Goal: Find specific page/section: Find specific page/section

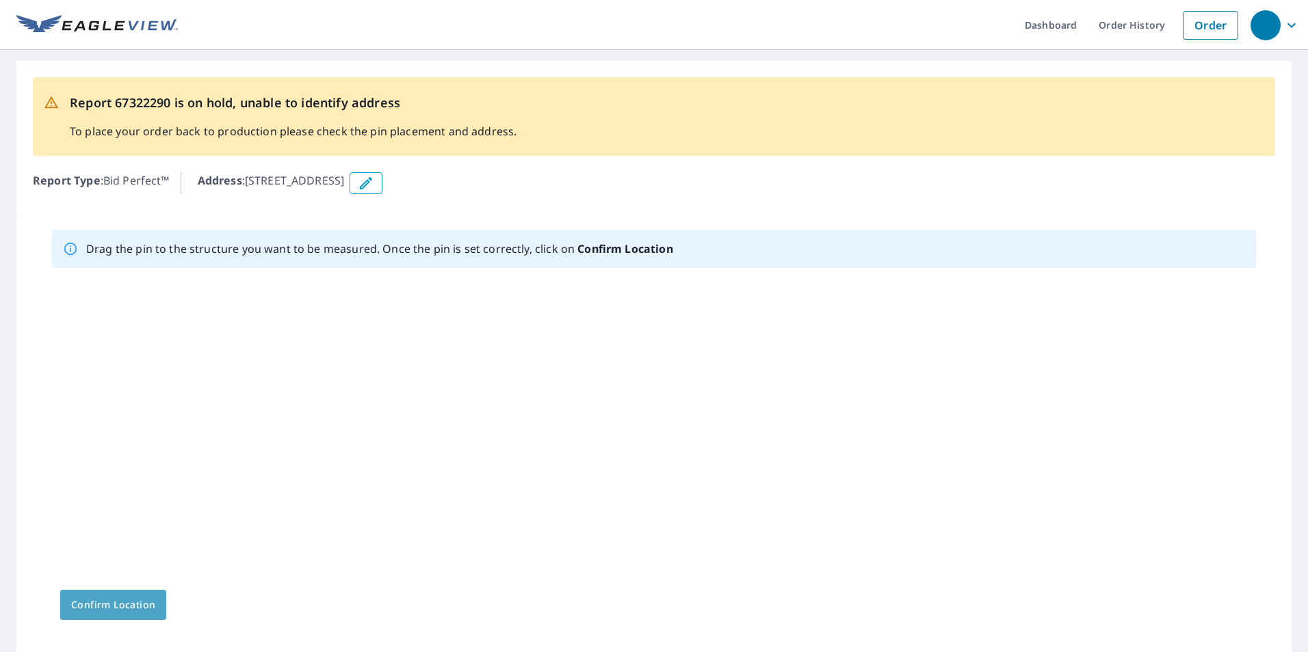
click at [92, 601] on span "Confirm Location" at bounding box center [113, 605] width 84 height 17
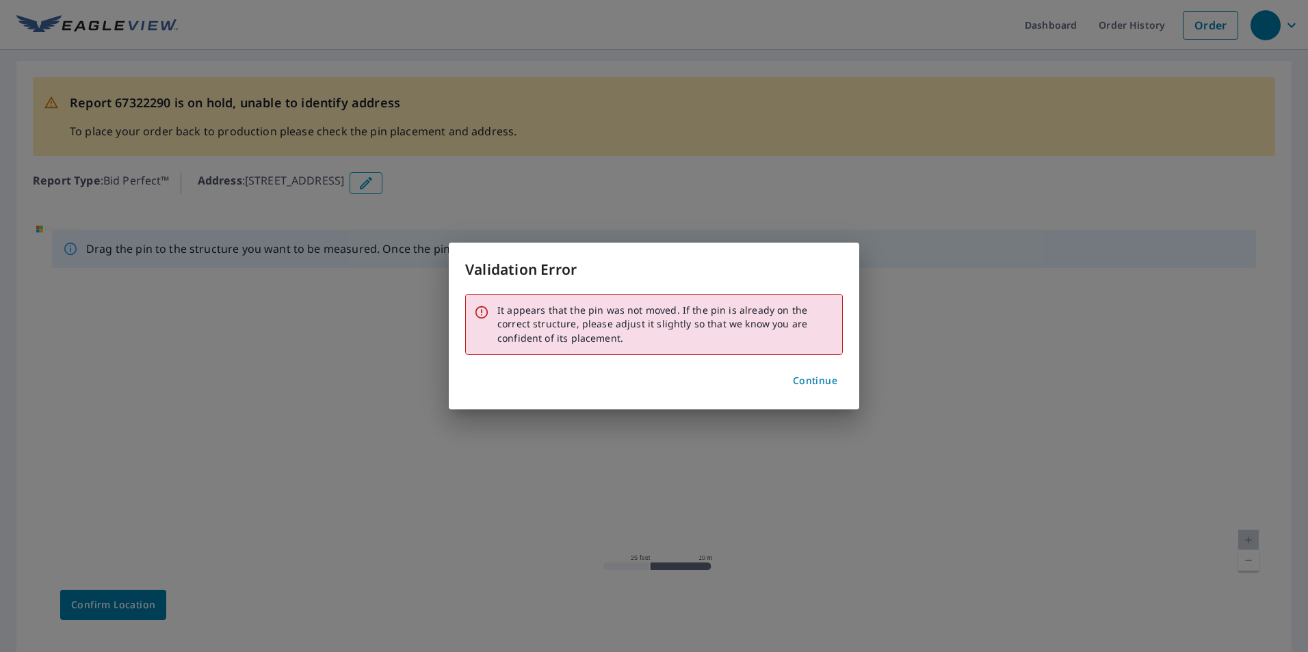
click at [823, 382] on span "Continue" at bounding box center [815, 381] width 44 height 17
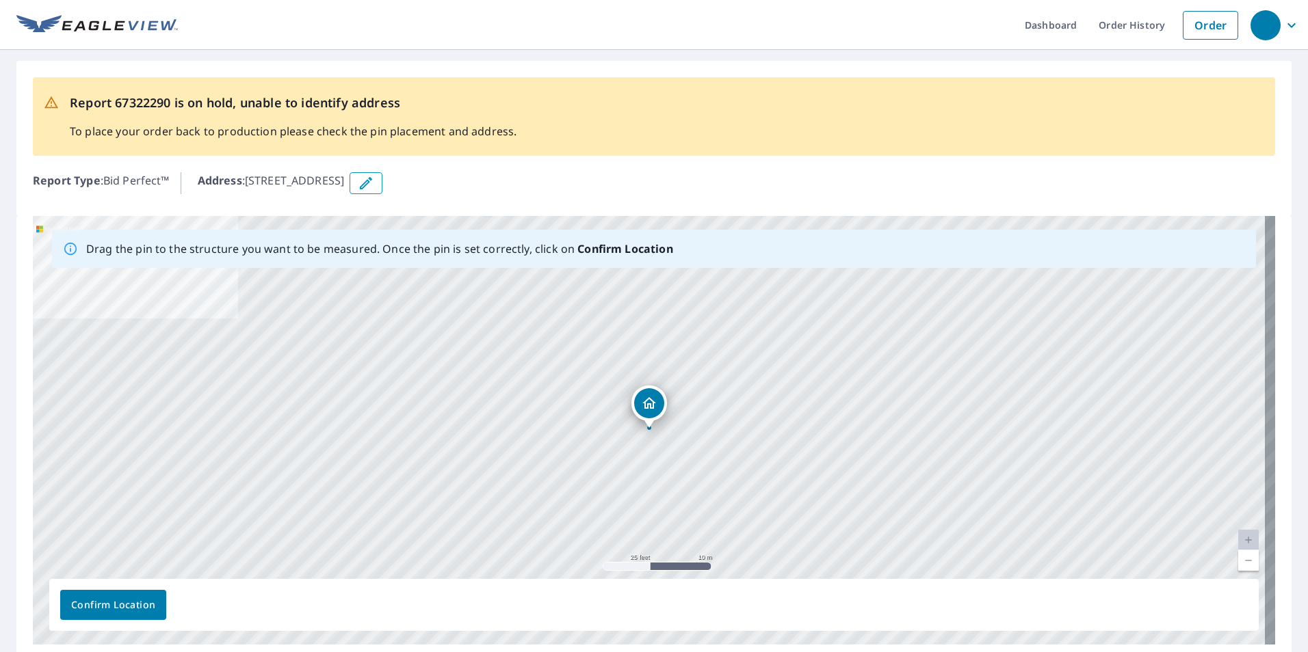
click at [652, 402] on icon "Dropped pin, building 1, Residential property, 313 S 5th Ave New Windsor, IL 61…" at bounding box center [649, 403] width 14 height 12
click at [646, 409] on div "313 S 5th Ave New Windsor, IL 61465" at bounding box center [664, 403] width 142 height 23
click at [664, 418] on div "313 S 5th Ave New Windsor, IL 61465" at bounding box center [648, 404] width 191 height 36
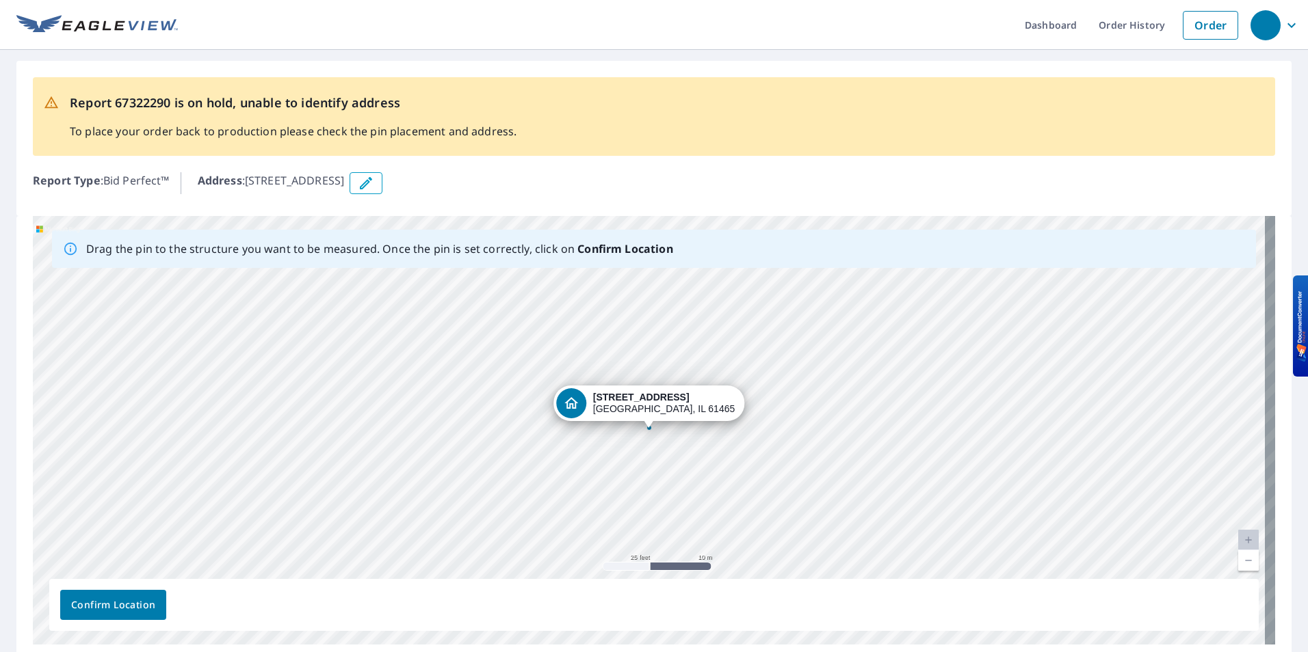
click at [650, 426] on div "Dropped pin, building 1, Residential property, 313 S 5th Ave New Windsor, IL 61…" at bounding box center [648, 421] width 18 height 14
click at [642, 412] on div "313 S 5th Ave New Windsor, IL 61465" at bounding box center [664, 403] width 142 height 23
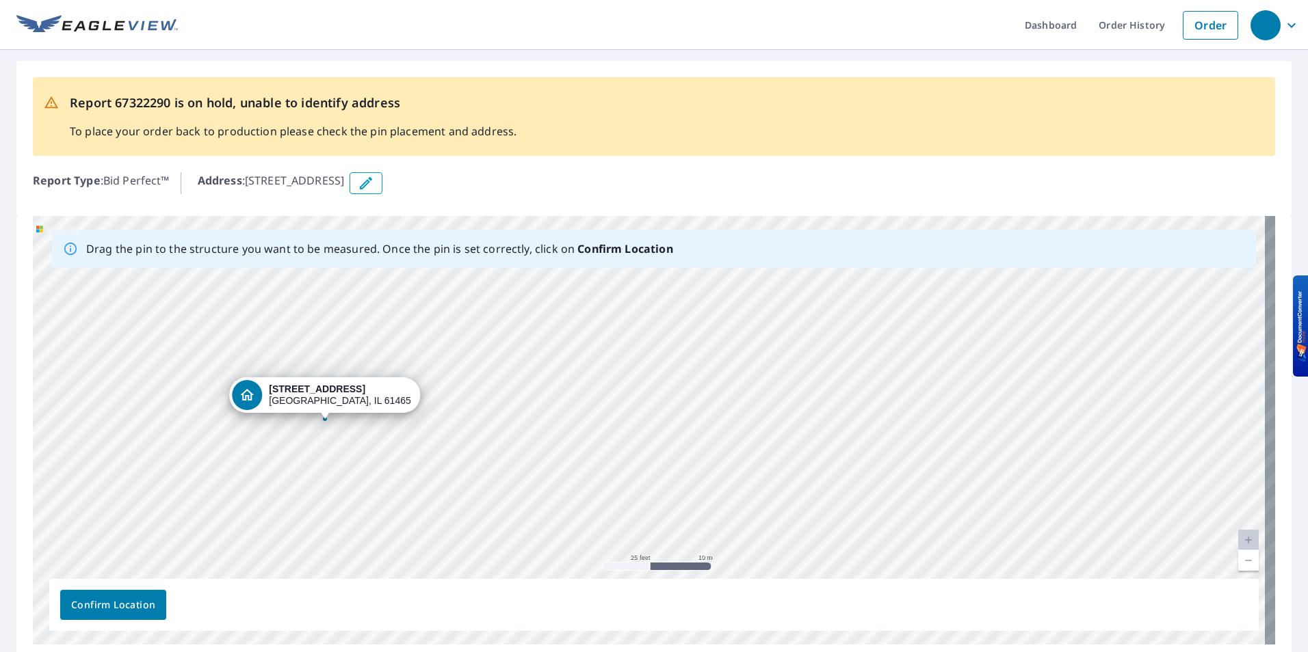
drag, startPoint x: 636, startPoint y: 404, endPoint x: 313, endPoint y: 395, distance: 323.6
click at [312, 394] on div "313 S 5th Ave New Windsor, IL 61465" at bounding box center [654, 430] width 1242 height 429
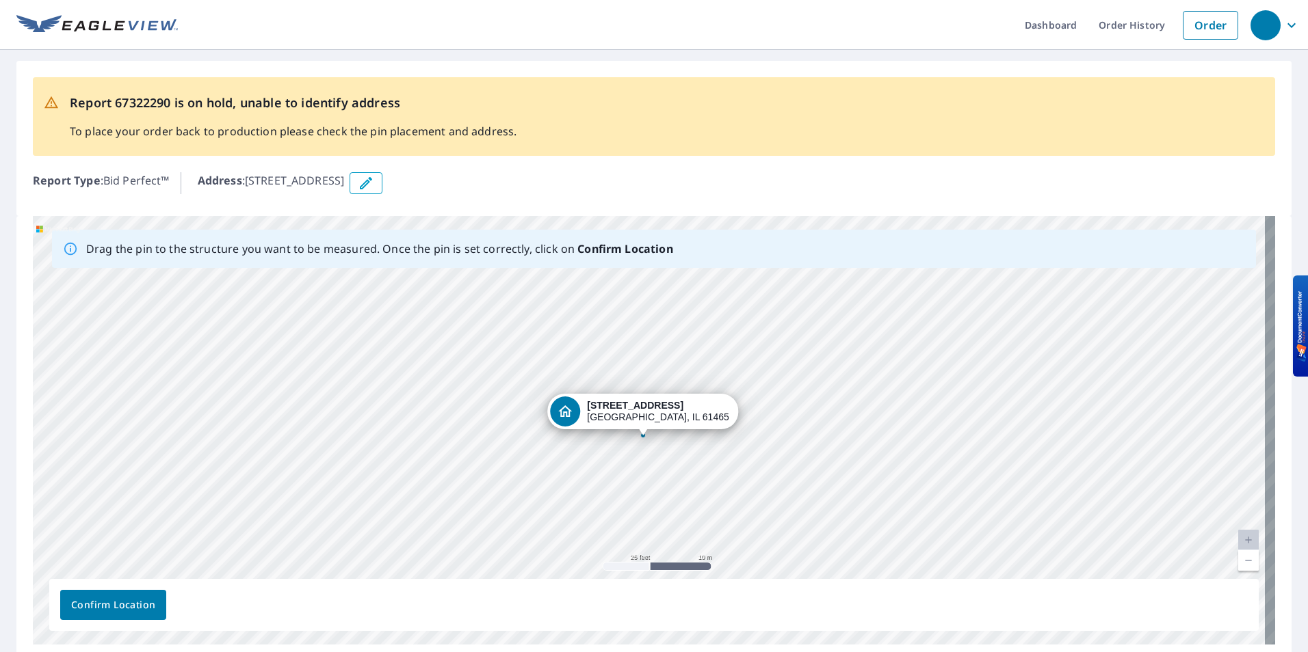
click at [647, 434] on div "313 S 5th Ave New Windsor, IL 61465" at bounding box center [654, 430] width 1242 height 429
click at [649, 421] on div "Dropped pin, building 1, Residential property, 313 S 5th Ave New Windsor, IL 61…" at bounding box center [648, 421] width 18 height 14
click at [704, 424] on div "313 S 5th Ave New Windsor, IL 61465" at bounding box center [654, 430] width 1242 height 429
click at [698, 425] on div "313 S 5th Ave New Windsor, IL 61465" at bounding box center [648, 407] width 191 height 42
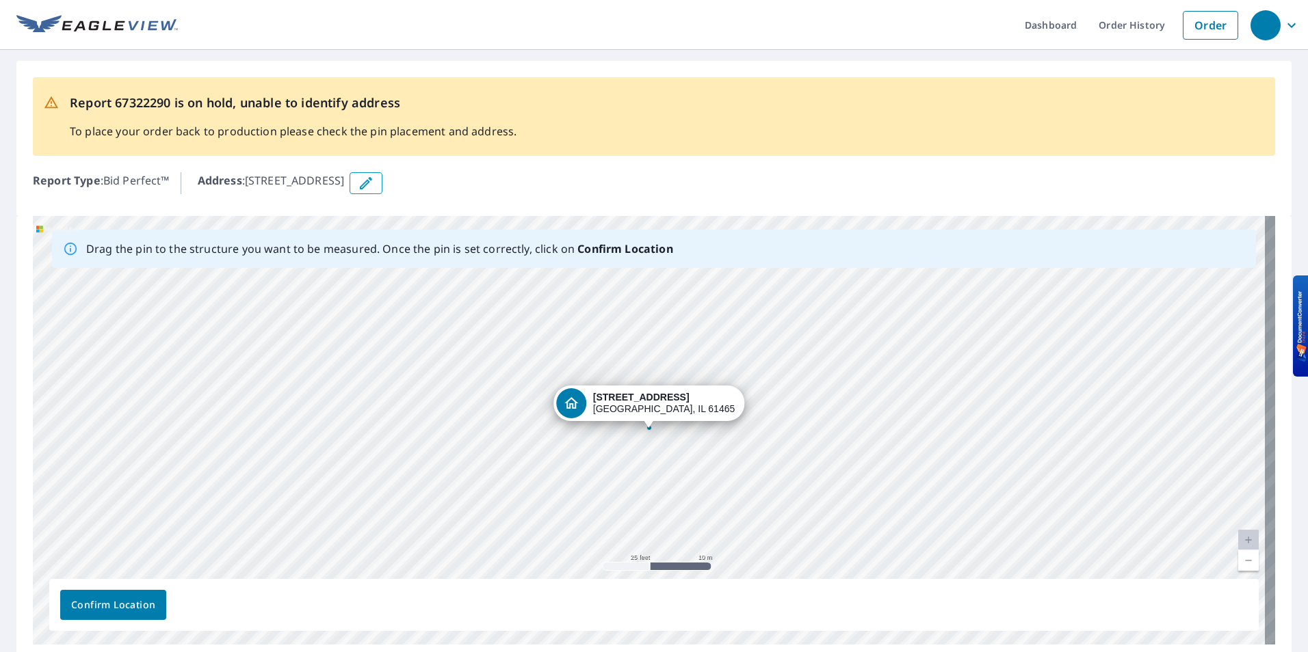
click at [650, 425] on div "Dropped pin, building 1, Residential property, 313 S 5th Ave New Windsor, IL 61…" at bounding box center [648, 421] width 18 height 14
click at [650, 425] on div "313 S 5th Ave New Windsor, IL 61465" at bounding box center [654, 430] width 1242 height 429
drag, startPoint x: 84, startPoint y: 598, endPoint x: 99, endPoint y: 606, distance: 17.1
click at [85, 598] on span "Confirm Location" at bounding box center [113, 605] width 84 height 17
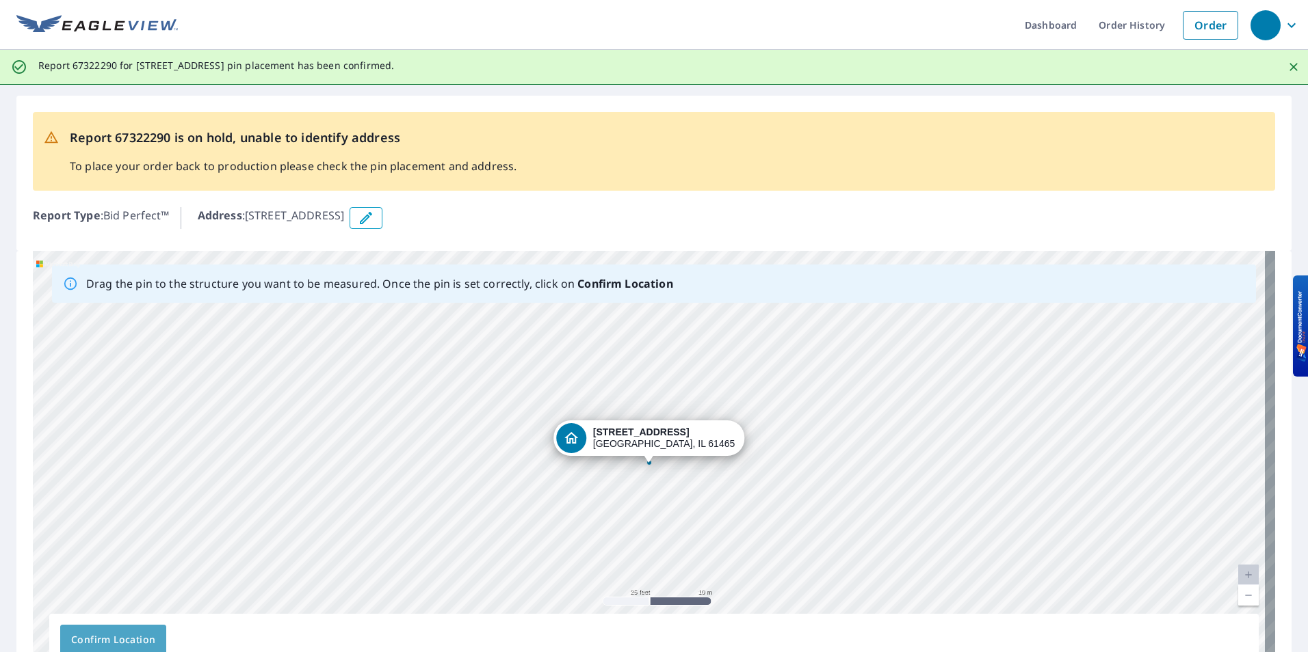
click at [122, 646] on span "Confirm Location" at bounding box center [113, 640] width 84 height 17
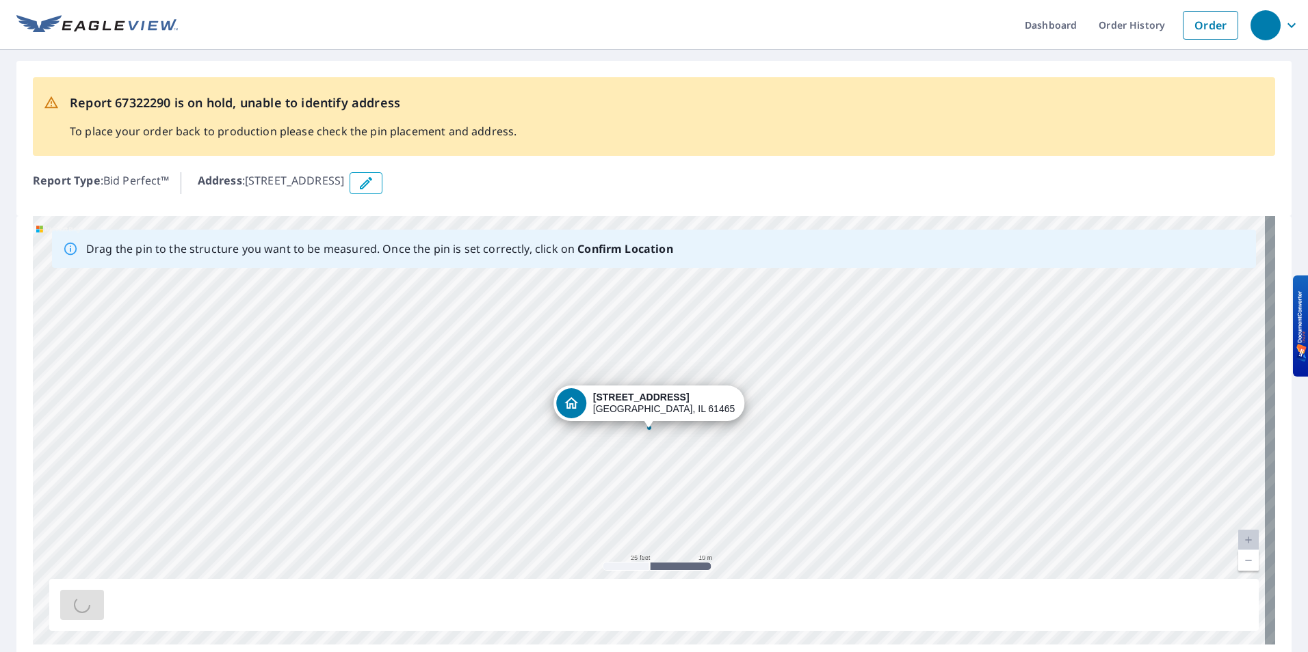
click at [118, 643] on div "313 S 5th Ave New Windsor, IL 61465" at bounding box center [654, 430] width 1242 height 429
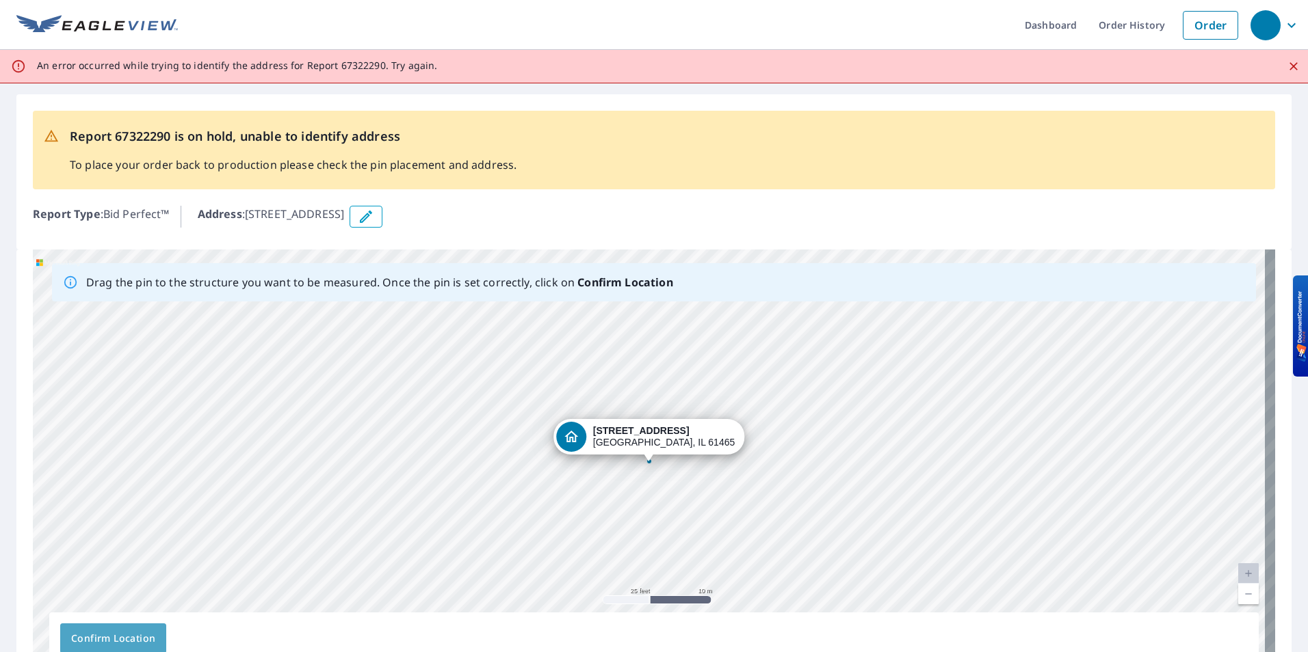
click at [103, 637] on span "Confirm Location" at bounding box center [113, 639] width 84 height 17
click at [118, 634] on span "Confirm Location" at bounding box center [113, 639] width 84 height 17
click at [122, 633] on span "Confirm Location" at bounding box center [113, 639] width 84 height 17
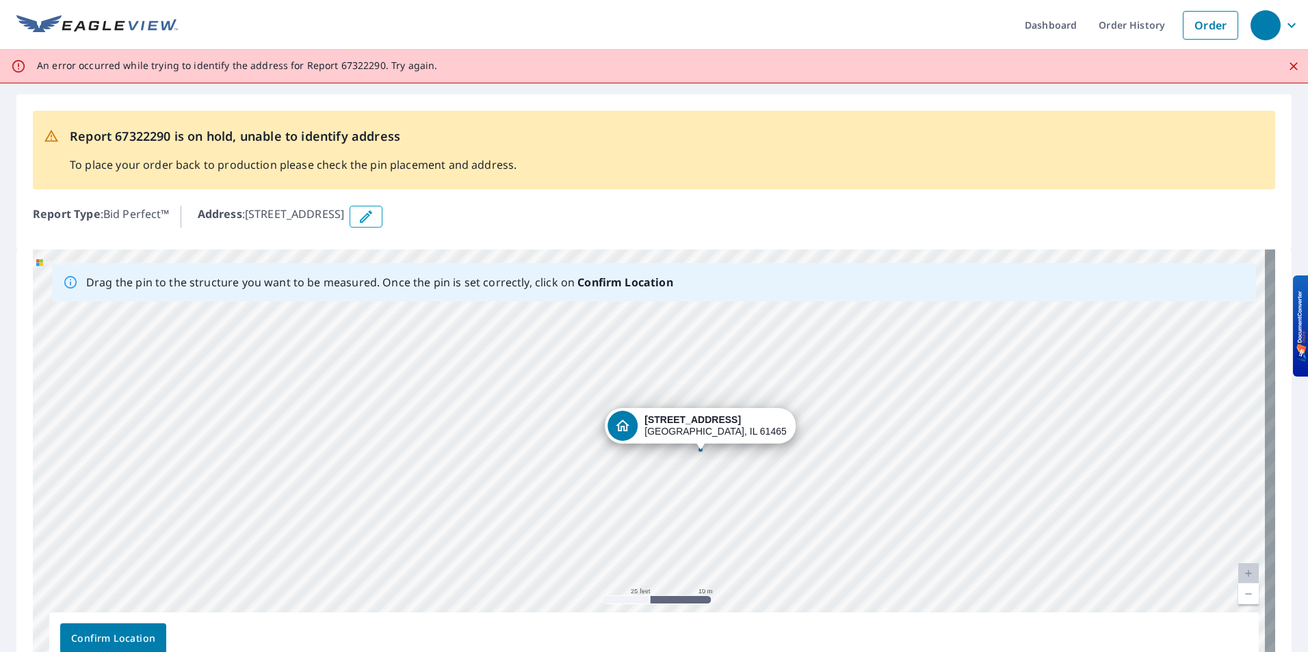
drag, startPoint x: 640, startPoint y: 435, endPoint x: 691, endPoint y: 423, distance: 52.6
click at [691, 423] on div "313 S 5th Ave New Windsor, IL 61465" at bounding box center [654, 464] width 1242 height 429
click at [151, 638] on span "Confirm Location" at bounding box center [113, 639] width 84 height 17
click at [126, 637] on span "Confirm Location" at bounding box center [113, 639] width 84 height 17
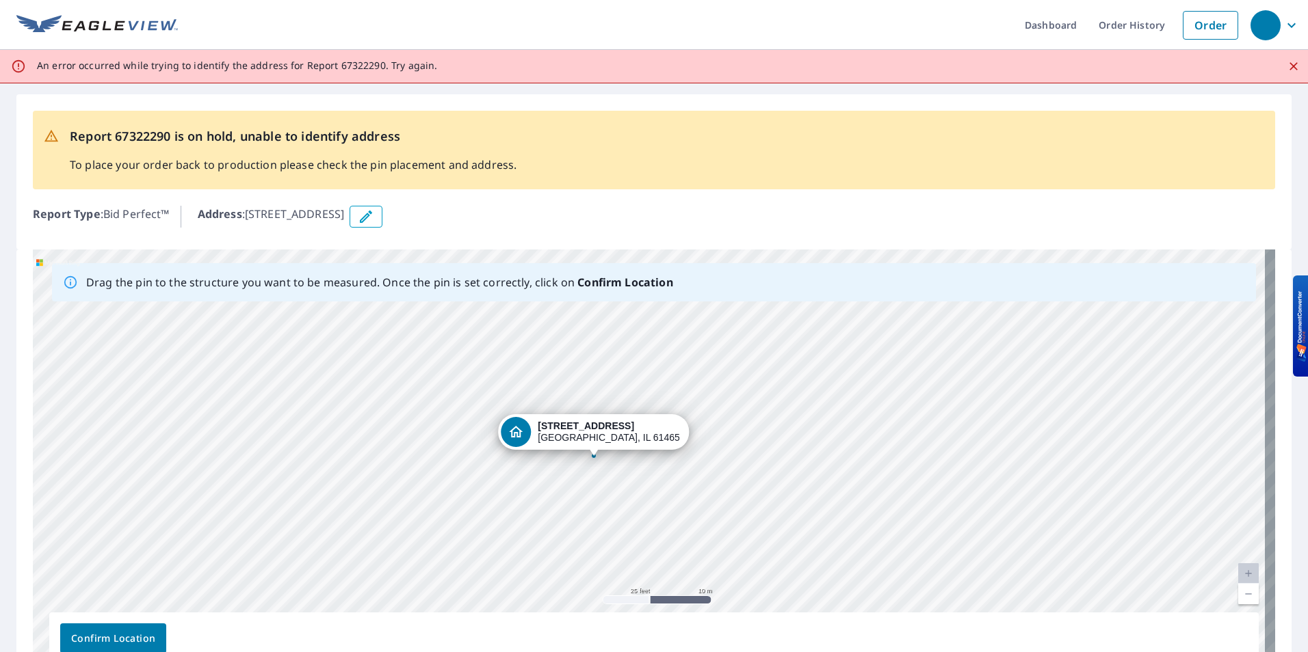
drag, startPoint x: 631, startPoint y: 436, endPoint x: 576, endPoint y: 430, distance: 55.7
click at [576, 430] on div "313 S 5th Ave New Windsor, IL 61465" at bounding box center [654, 464] width 1242 height 429
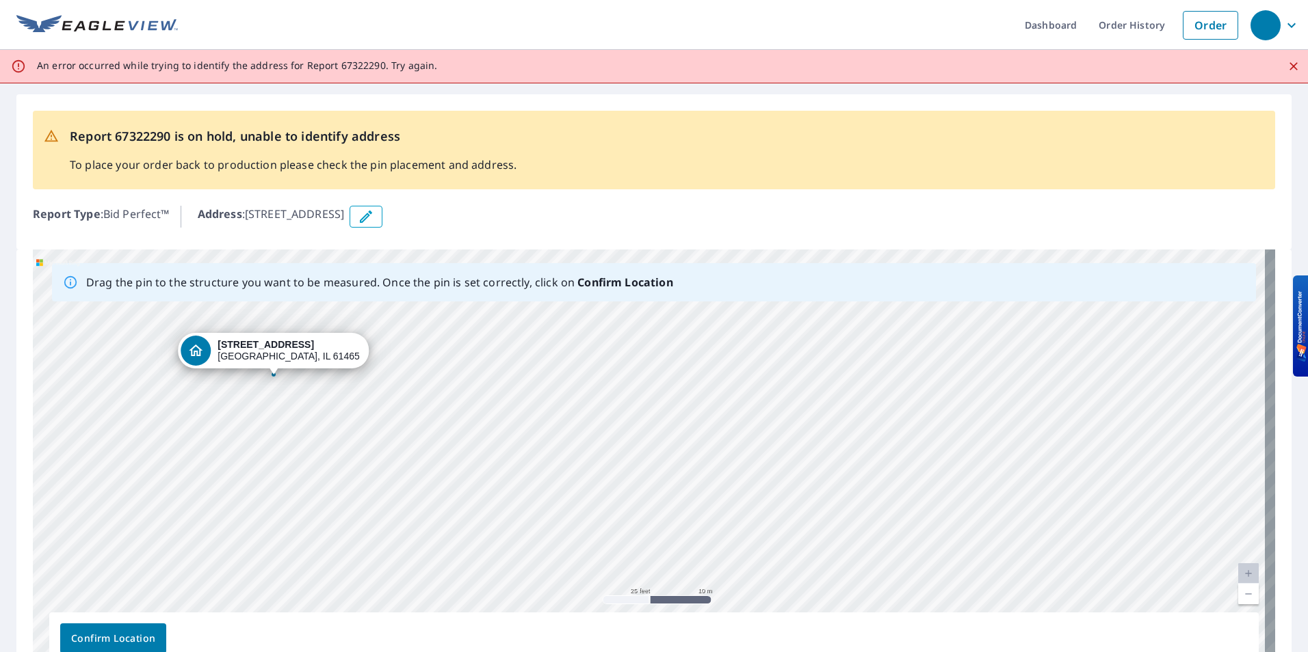
drag, startPoint x: 659, startPoint y: 439, endPoint x: 279, endPoint y: 349, distance: 390.2
click at [279, 348] on div "313 S 5th Ave New Windsor, IL 61465" at bounding box center [654, 464] width 1242 height 429
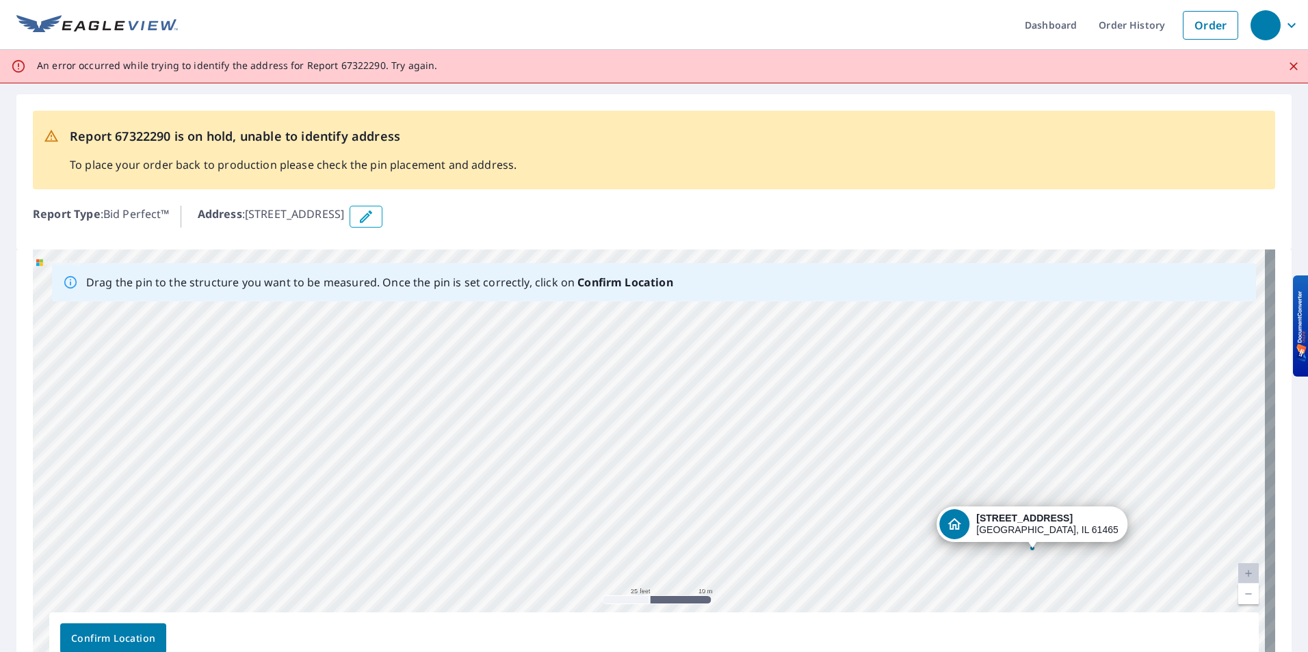
drag, startPoint x: 659, startPoint y: 433, endPoint x: 1032, endPoint y: 520, distance: 383.4
click at [1032, 520] on div "313 S 5th Ave New Windsor, IL 61465" at bounding box center [654, 464] width 1242 height 429
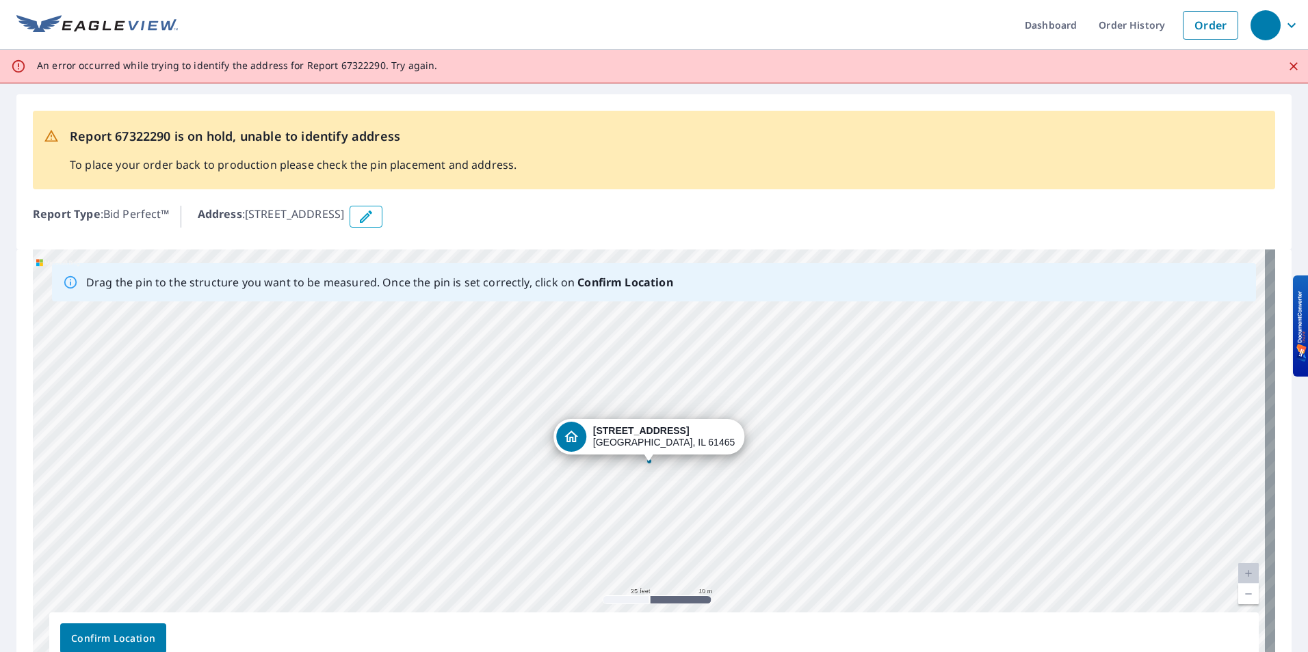
click at [144, 643] on span "Confirm Location" at bounding box center [113, 639] width 84 height 17
click at [141, 633] on span "Confirm Location" at bounding box center [113, 639] width 84 height 17
click at [611, 475] on div "313 S 5th Ave New Windsor, IL 61465" at bounding box center [654, 464] width 1242 height 429
click at [631, 470] on div "313 S 5th Ave New Windsor, IL 61465" at bounding box center [654, 464] width 1242 height 429
click at [633, 470] on div "313 S 5th Ave New Windsor, IL 61465" at bounding box center [654, 464] width 1242 height 429
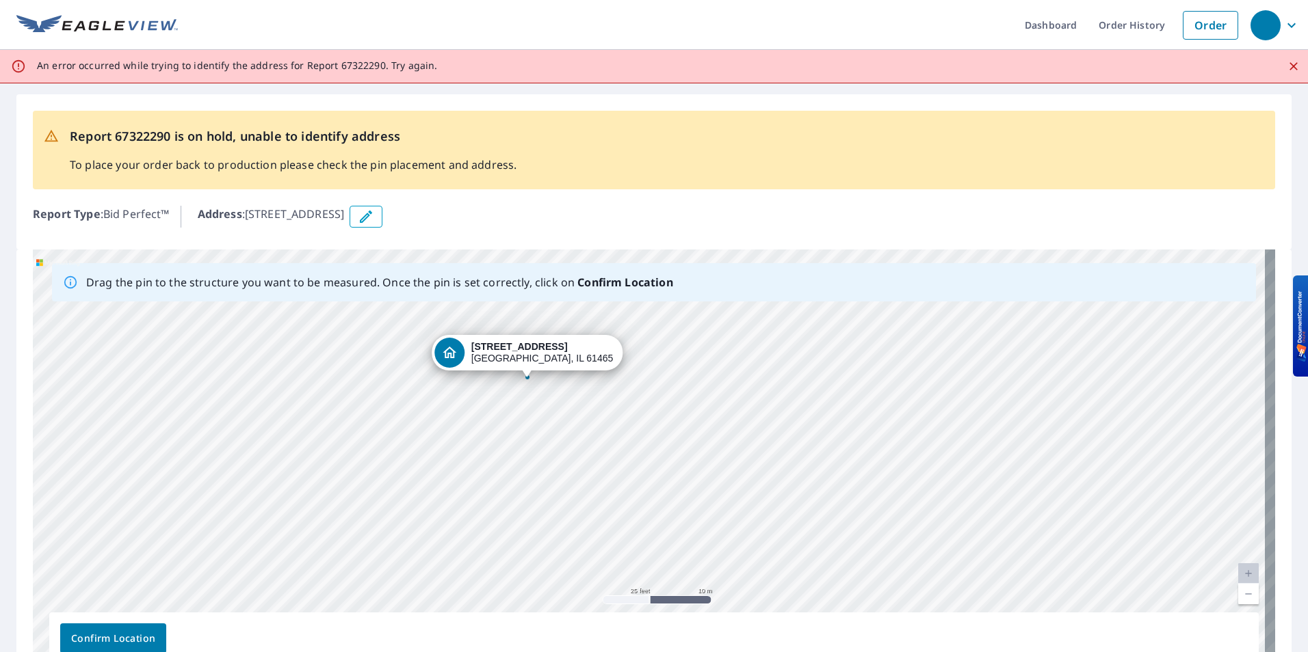
drag, startPoint x: 648, startPoint y: 471, endPoint x: 529, endPoint y: 387, distance: 145.3
click at [528, 388] on div "313 S 5th Ave New Windsor, IL 61465" at bounding box center [654, 464] width 1242 height 429
click at [127, 639] on span "Confirm Location" at bounding box center [113, 639] width 84 height 17
